Goal: Navigation & Orientation: Find specific page/section

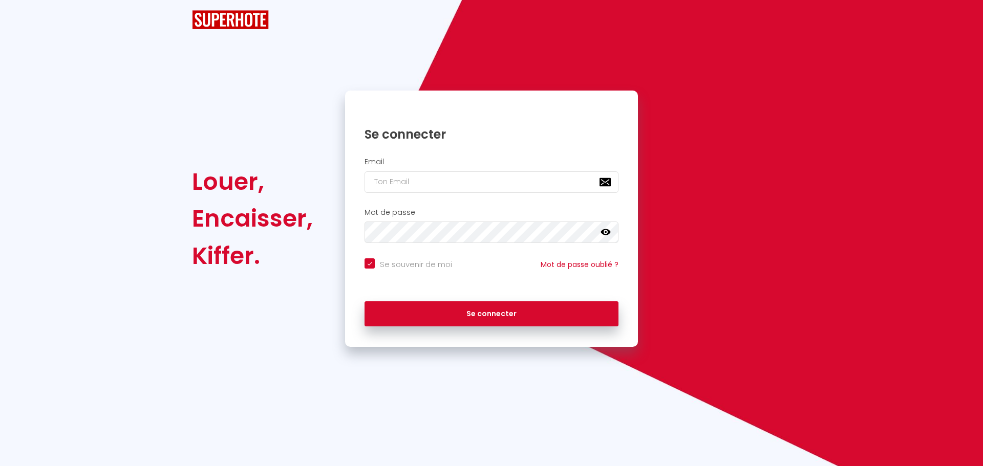
checkbox input "true"
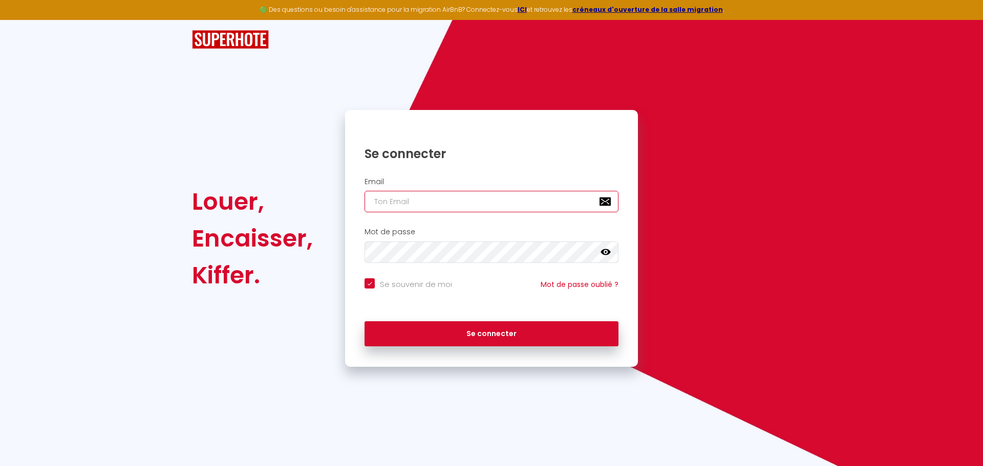
click at [418, 202] on input "email" at bounding box center [492, 202] width 254 height 22
type input "[EMAIL_ADDRESS][DOMAIN_NAME]"
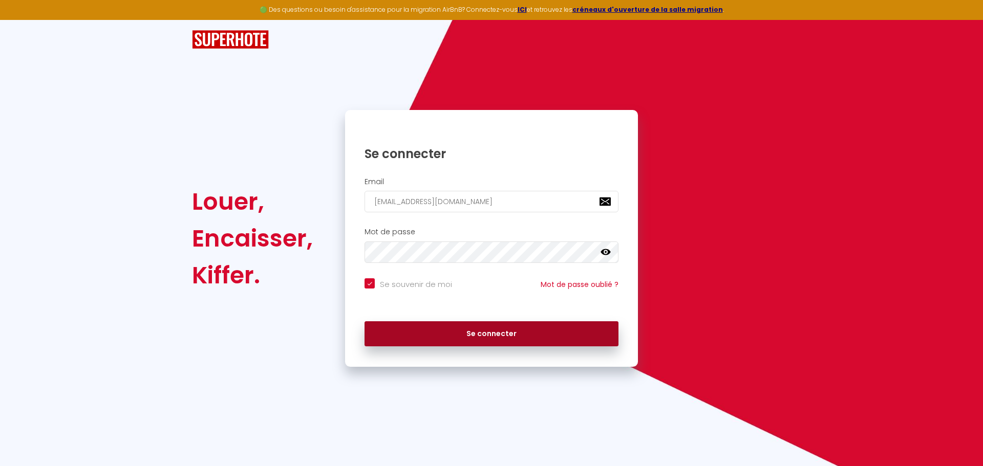
click at [444, 339] on button "Se connecter" at bounding box center [492, 335] width 254 height 26
checkbox input "true"
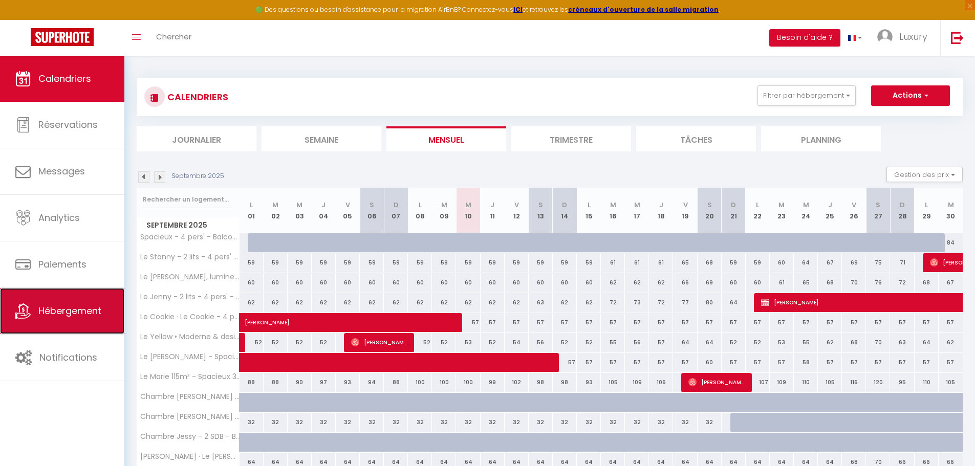
click at [71, 308] on span "Hébergement" at bounding box center [69, 311] width 63 height 13
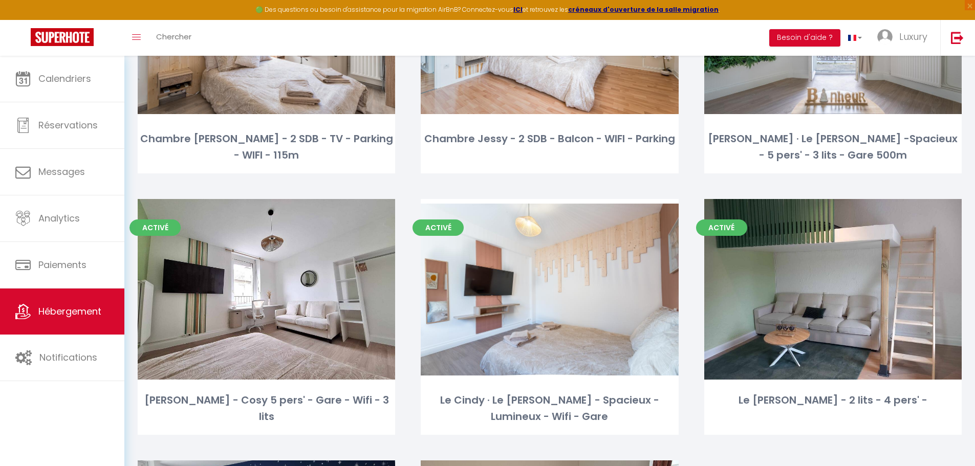
scroll to position [959, 0]
